Goal: Task Accomplishment & Management: Complete application form

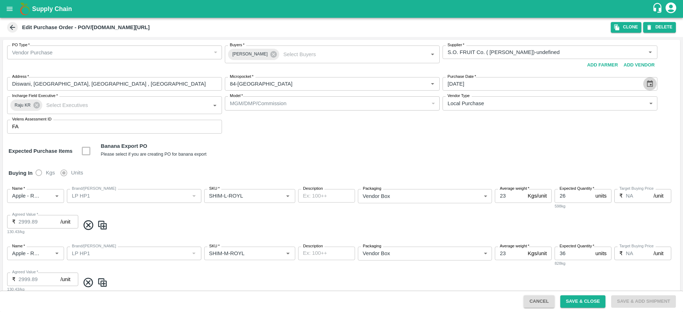
click at [648, 84] on icon "Choose date, selected date is Jul 31, 2025" at bounding box center [650, 84] width 8 height 8
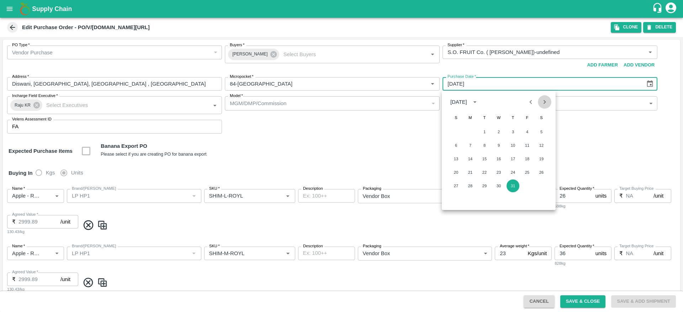
click at [546, 108] on button "Next month" at bounding box center [545, 102] width 14 height 14
click at [528, 131] on button "1" at bounding box center [527, 132] width 13 height 13
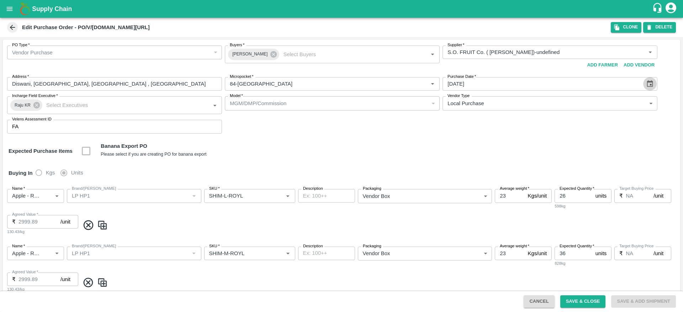
click at [646, 83] on icon "Choose date, selected date is Aug 1, 2025" at bounding box center [650, 84] width 8 height 8
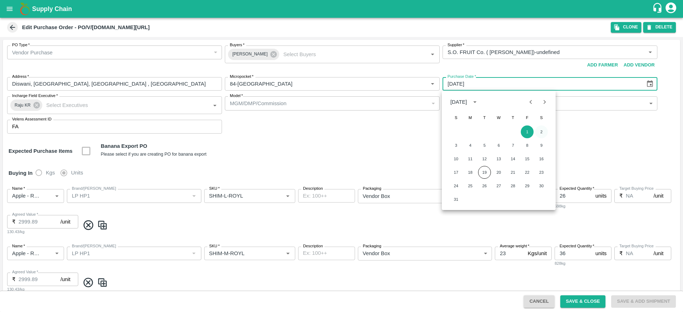
click at [544, 129] on button "2" at bounding box center [541, 132] width 13 height 13
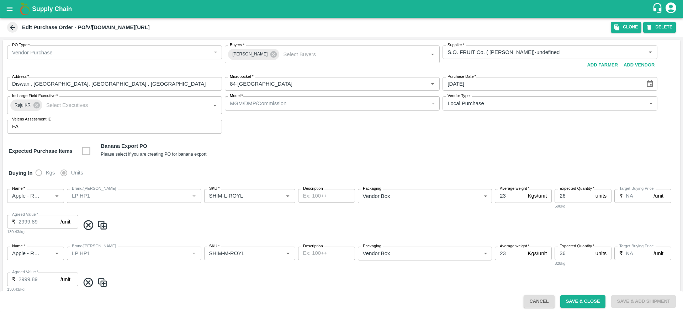
type input "[DATE]"
click at [579, 303] on button "Save & Close" at bounding box center [583, 301] width 46 height 12
type input "S.O. FRUIT Co. ( [PERSON_NAME])-undefined"
type input "84-[GEOGRAPHIC_DATA]"
type input "Apple - Royal - Delicious"
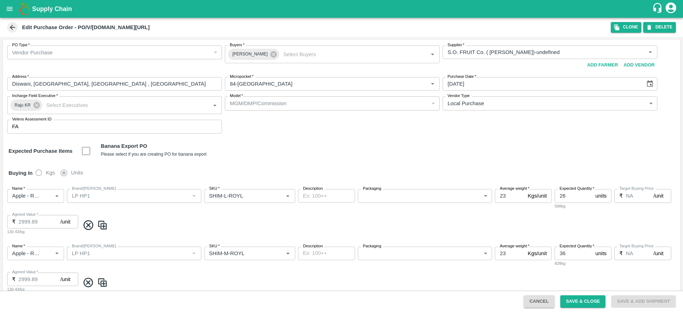
type input "LP HP1"
type input "SHIM-L-ROYL"
type input "NA"
type input "Apple - Royal - Delicious"
type input "LP HP1"
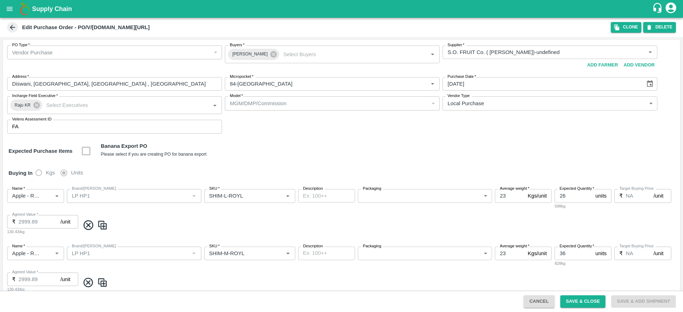
type input "SHIM-M-ROYL"
type input "NA"
type input "Apple - Royal - Delicious"
type input "LP HP1"
type input "SHIM-S-ROYL"
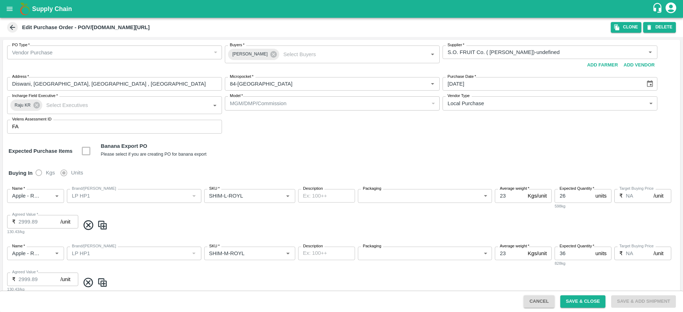
type input "NA"
type input "Apple - Royal - Delicious"
type input "LP HP1"
type input "SHIM-ES-ROYL"
type input "NA"
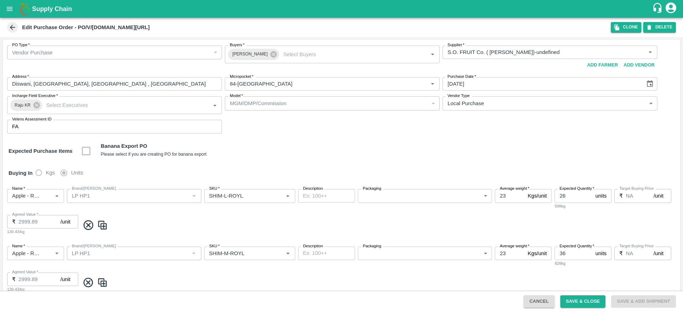
type input "Apple - Royal - Delicious"
type input "LP HP1"
type input "SHIM-EES-ROYL"
type input "NA"
type input "Apple - Royal - Delicious"
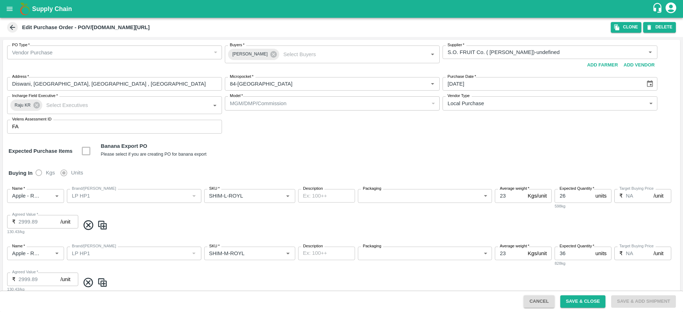
type input "LP HP1"
type input "SHIM-7L-ROYL"
type input "NA"
type input "Apple - Royal - Delicious"
type input "LP HP1"
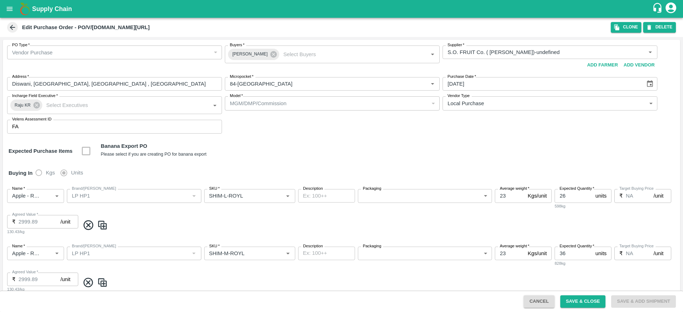
type input "SHIM-L-PRM"
type input "NA"
type input "Apple - Royal - Delicious"
type input "LP HP1"
type input "SHIM-M-PRM"
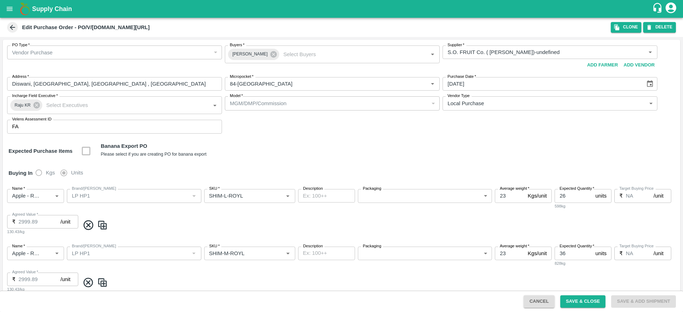
type input "NA"
type input "Apple - Royal - Delicious"
type input "LP HP1"
type input "SHIM-S-PRM"
type input "NA"
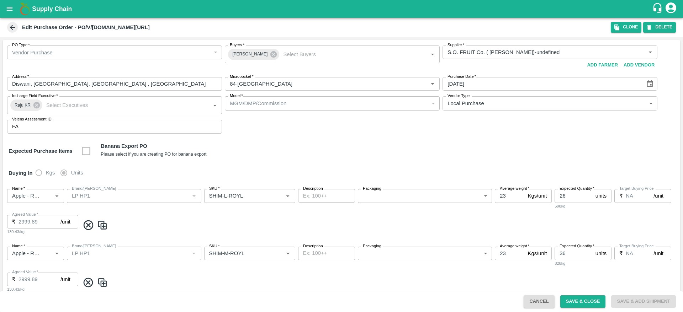
type input "Apple - Royal - Delicious"
type input "LP HP1"
type input "SHIM-ES-PRM"
type input "NA"
type input "Apple - Royal - Delicious"
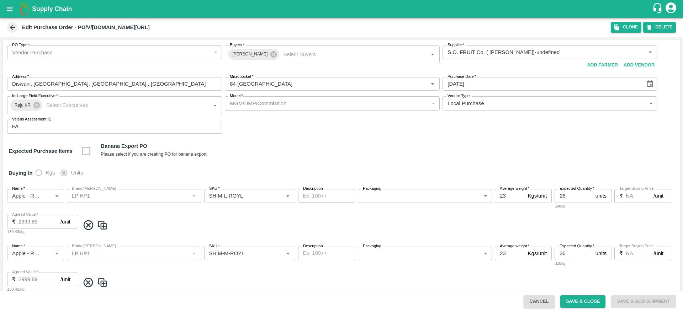
type input "LP HP1"
type input "SHIM-EES-PRM"
type input "NA"
type input "Apple - Royal - Delicious"
type input "LP HP1"
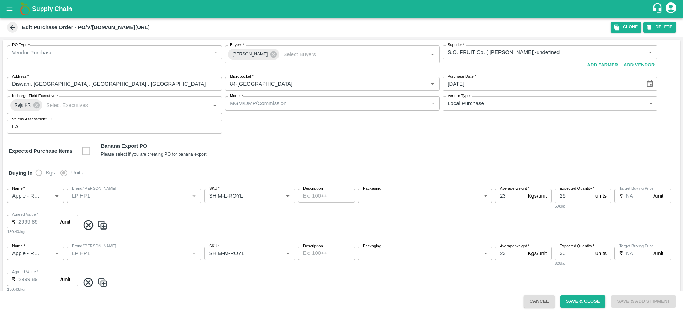
type input "[PERSON_NAME]-PRM"
type input "NA"
type input "Apple - Royal - Delicious"
type input "LP HP1"
type input "SHIM-MIX"
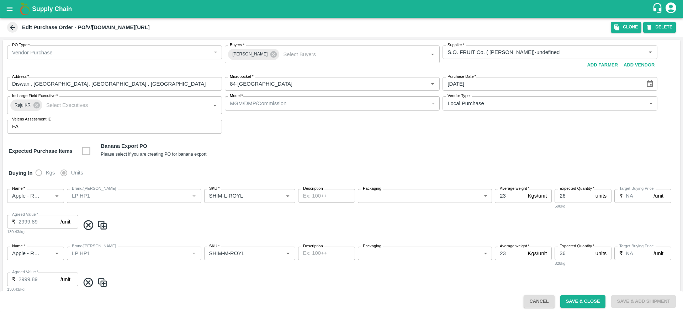
type input "NA"
click at [653, 86] on button "Choose date, selected date is Jul 31, 2025" at bounding box center [650, 84] width 14 height 14
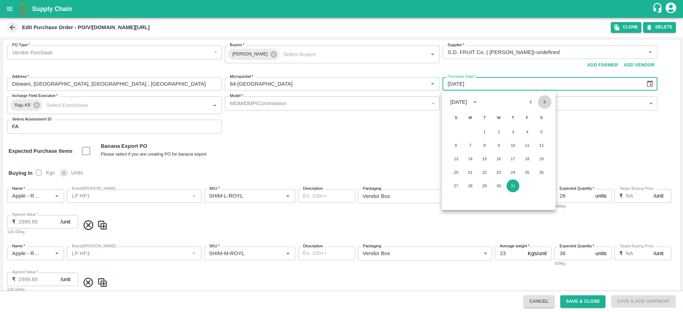
click at [547, 102] on icon "Next month" at bounding box center [544, 102] width 8 height 8
click at [534, 129] on div "1 2" at bounding box center [499, 132] width 114 height 13
click at [536, 130] on button "2" at bounding box center [541, 132] width 13 height 13
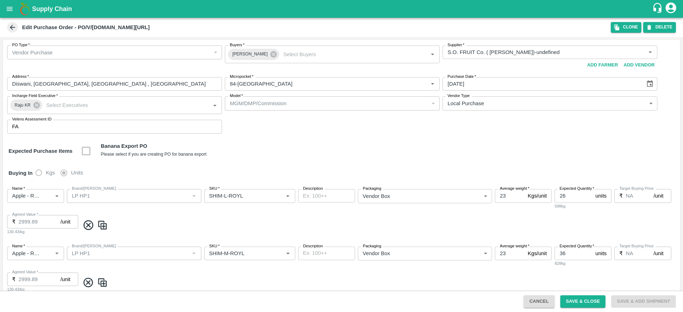
type input "[DATE]"
click at [586, 303] on button "Save & Close" at bounding box center [583, 301] width 46 height 12
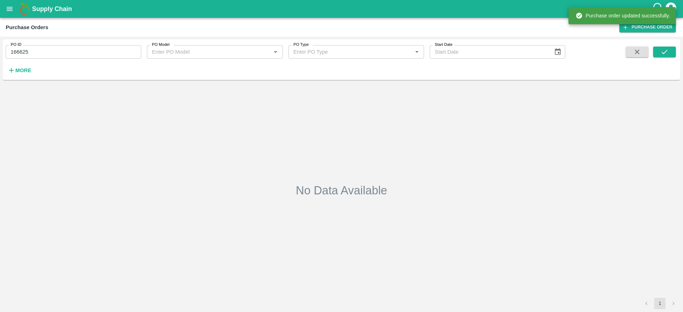
type input "166625"
